Goal: Task Accomplishment & Management: Manage account settings

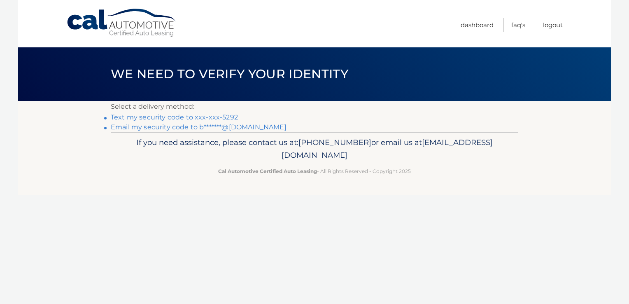
click at [178, 115] on link "Text my security code to xxx-xxx-5292" at bounding box center [174, 117] width 127 height 8
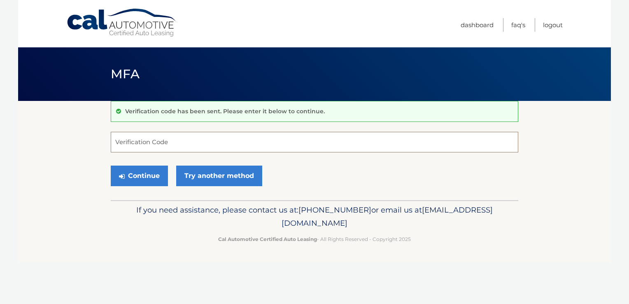
click at [131, 143] on input "Verification Code" at bounding box center [315, 142] width 408 height 21
type input "410309"
click at [138, 175] on button "Continue" at bounding box center [139, 176] width 57 height 21
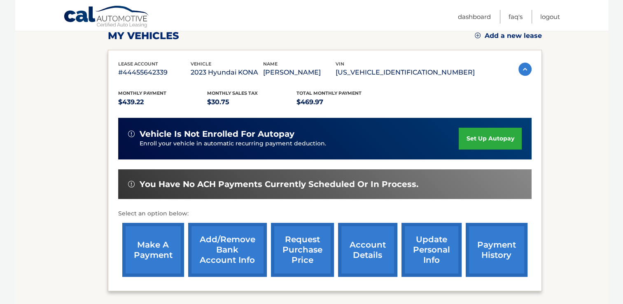
scroll to position [137, 0]
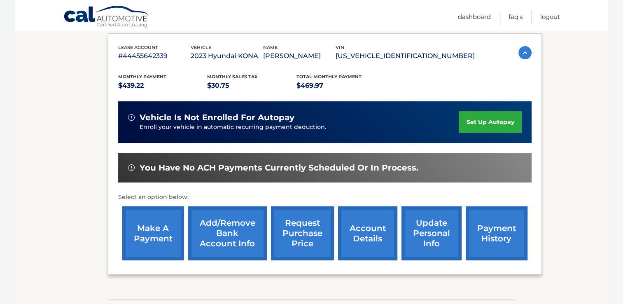
click at [158, 231] on link "make a payment" at bounding box center [153, 233] width 62 height 54
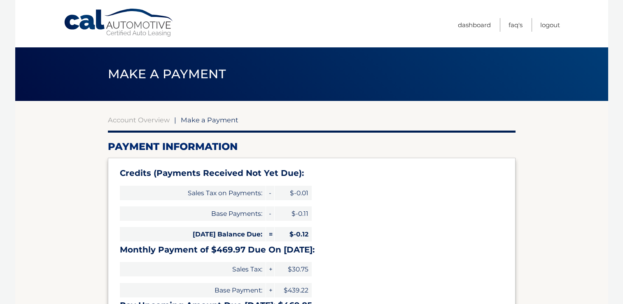
select select "NzBlM2ZiNzEtZjc5ZC00NWFiLTgwMGYtZDVmYzk3NTMxYjYz"
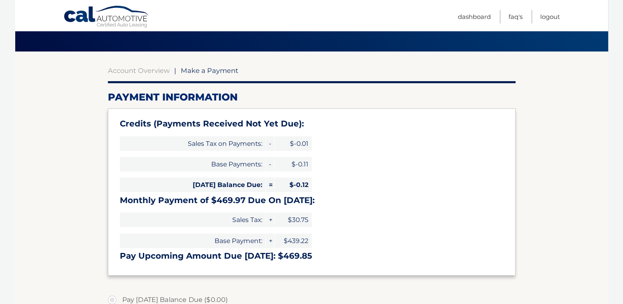
scroll to position [66, 0]
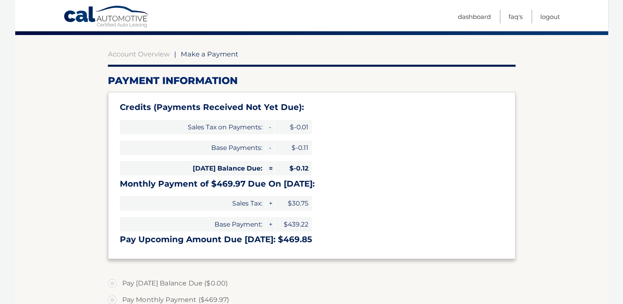
click at [207, 56] on span "Make a Payment" at bounding box center [210, 54] width 58 height 8
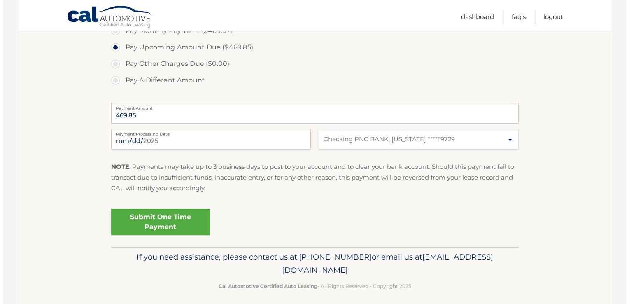
scroll to position [339, 0]
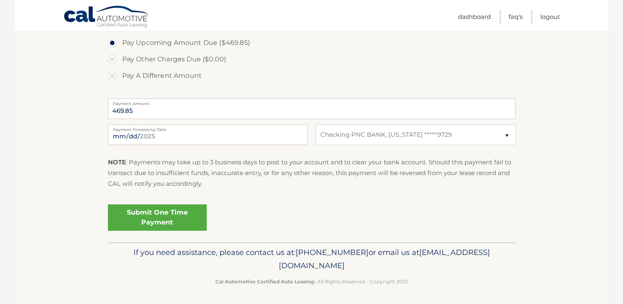
click at [158, 216] on link "Submit One Time Payment" at bounding box center [157, 217] width 99 height 26
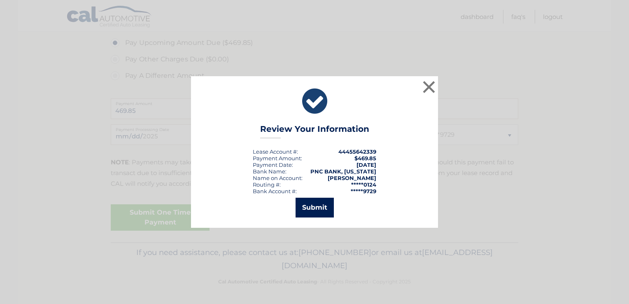
click at [314, 210] on button "Submit" at bounding box center [315, 208] width 38 height 20
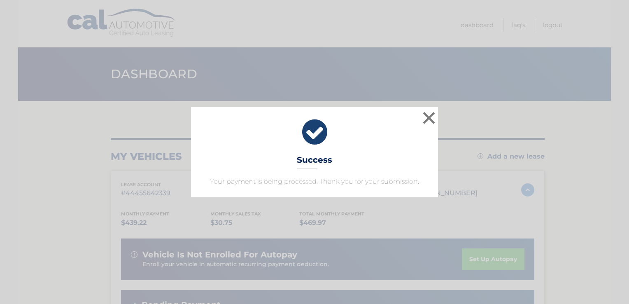
click at [314, 210] on div "× Success Your payment is being processed. Thank you for your submission. Loadi…" at bounding box center [314, 152] width 629 height 304
